Goal: Task Accomplishment & Management: Complete application form

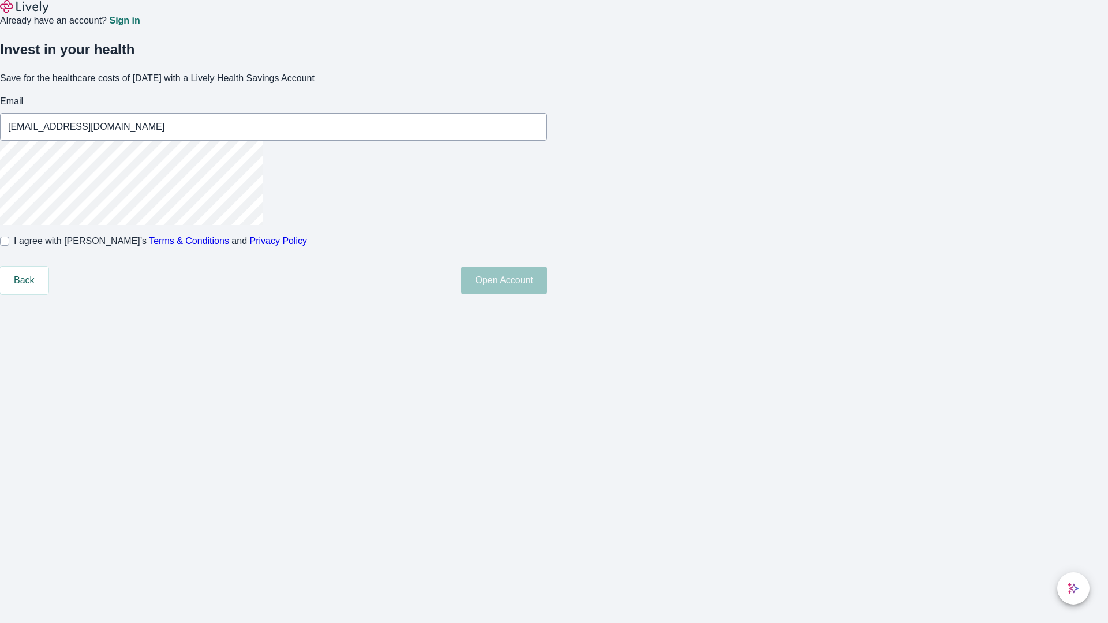
click at [9, 246] on input "I agree with Lively’s Terms & Conditions and Privacy Policy" at bounding box center [4, 241] width 9 height 9
checkbox input "true"
click at [547, 294] on button "Open Account" at bounding box center [504, 281] width 86 height 28
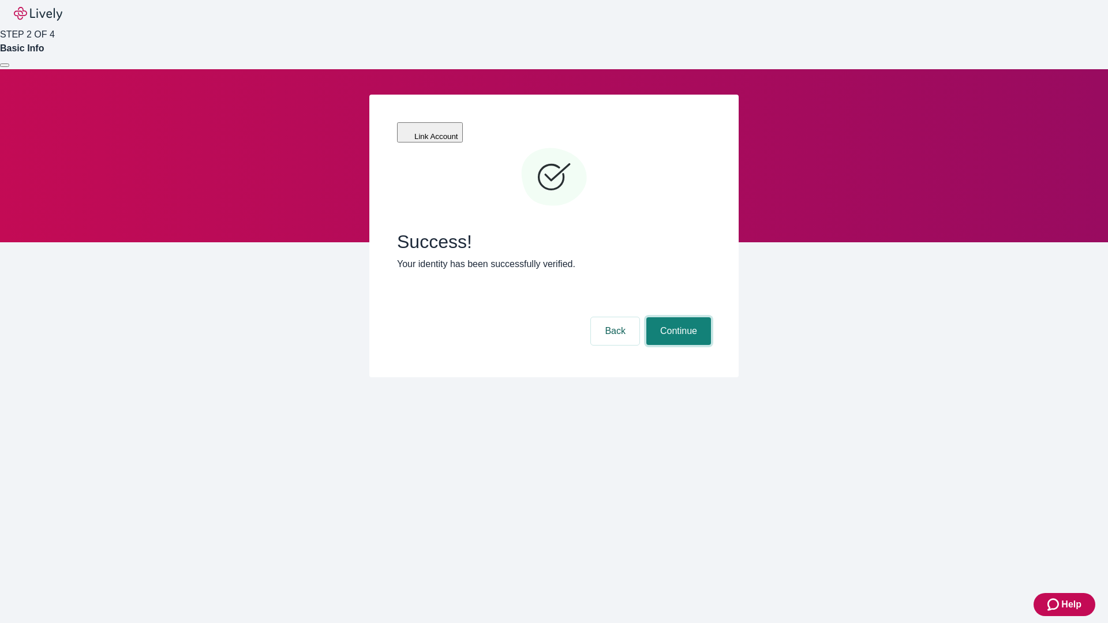
click at [677, 317] on button "Continue" at bounding box center [678, 331] width 65 height 28
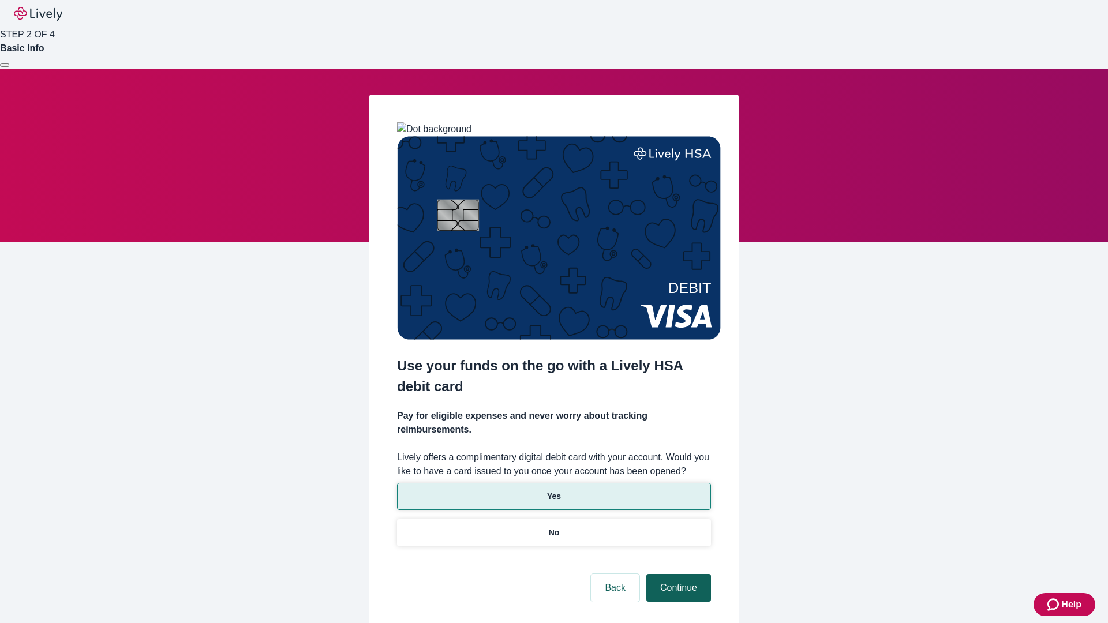
click at [553, 527] on p "No" at bounding box center [554, 533] width 11 height 12
click at [677, 574] on button "Continue" at bounding box center [678, 588] width 65 height 28
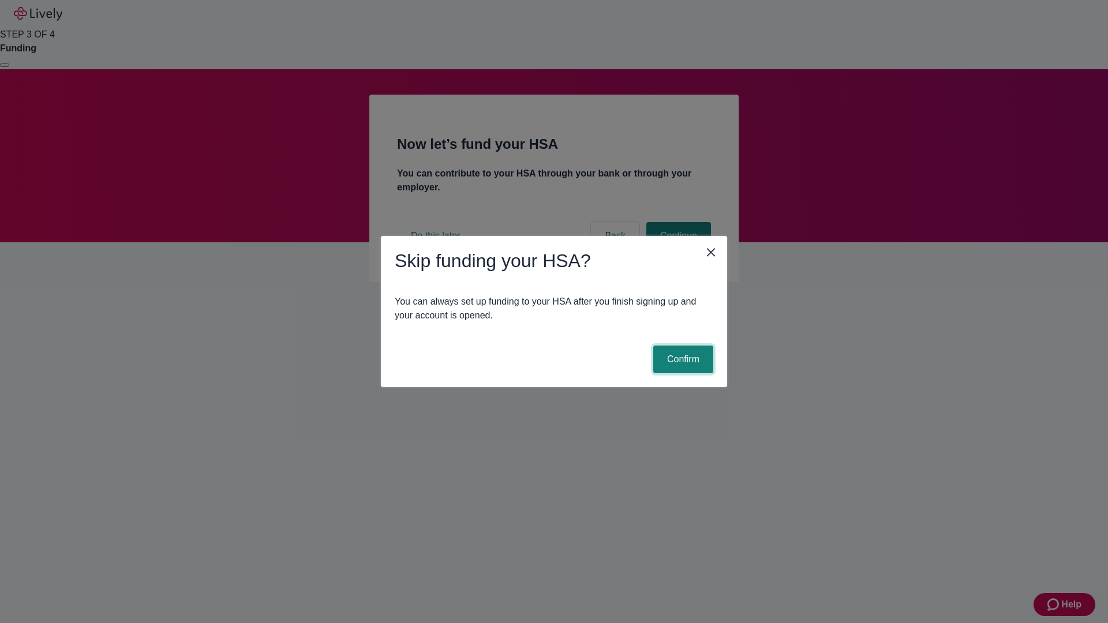
click at [681, 359] on button "Confirm" at bounding box center [683, 360] width 60 height 28
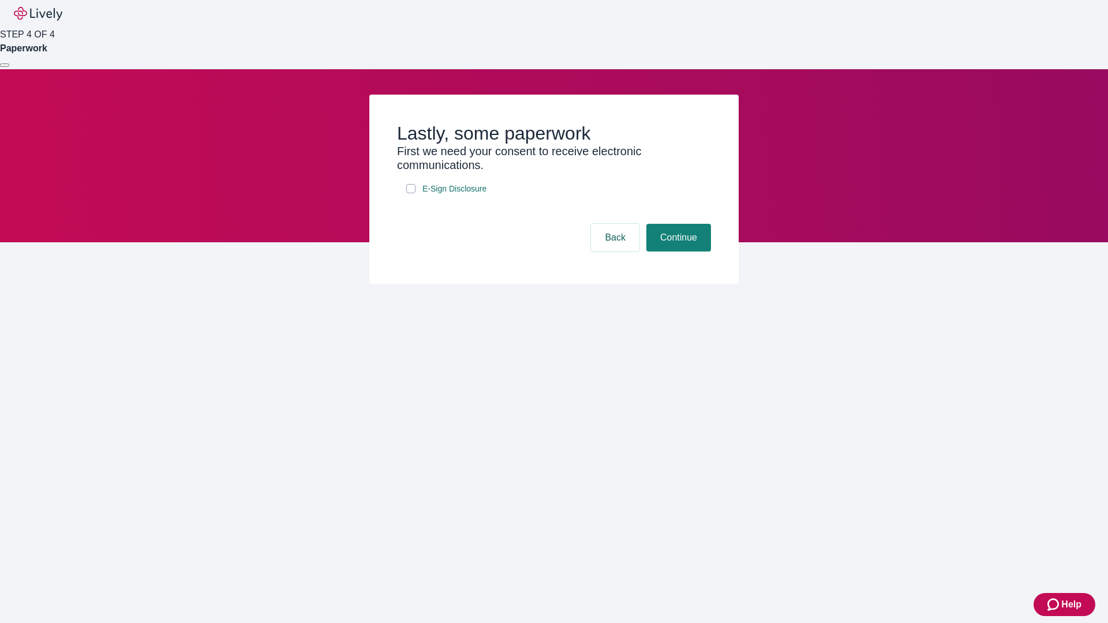
click at [411, 193] on input "E-Sign Disclosure" at bounding box center [410, 188] width 9 height 9
checkbox input "true"
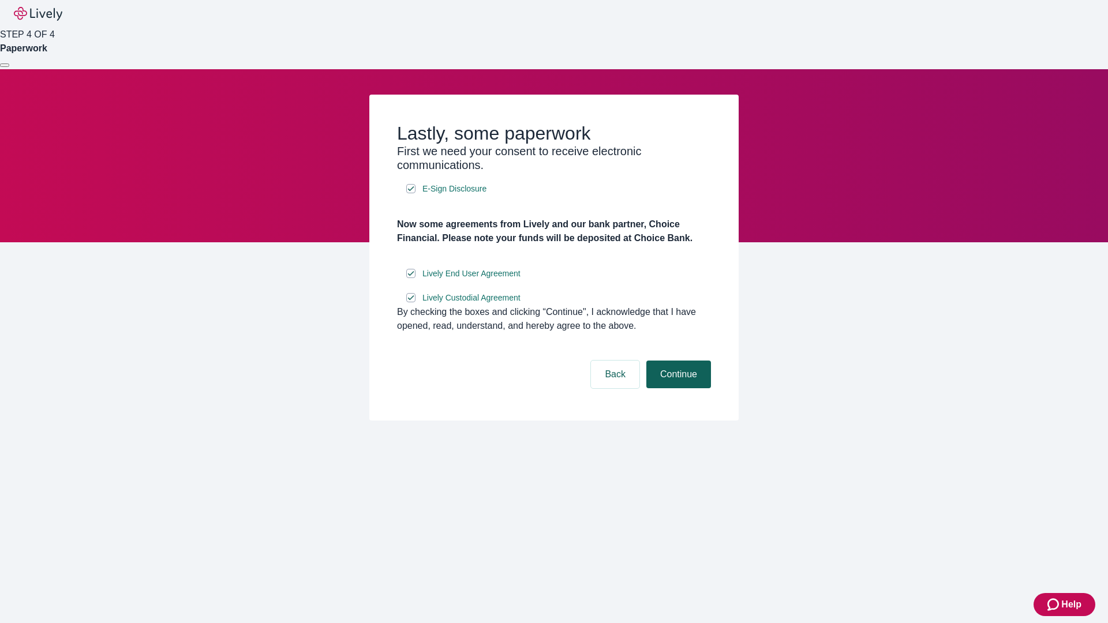
click at [677, 388] on button "Continue" at bounding box center [678, 375] width 65 height 28
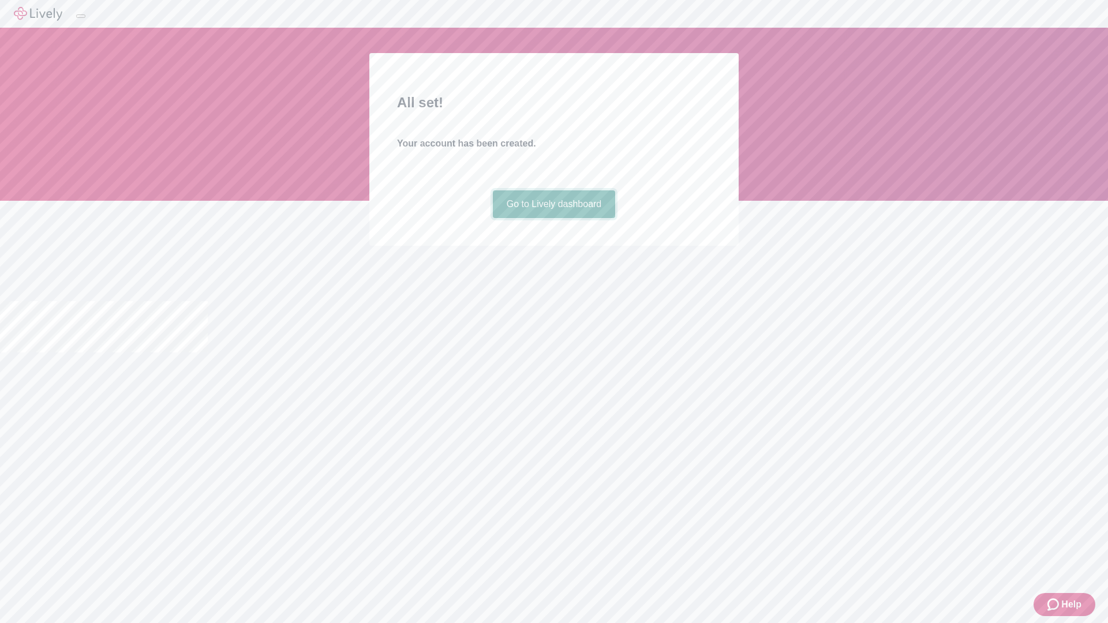
click at [553, 218] on link "Go to Lively dashboard" at bounding box center [554, 204] width 123 height 28
